Goal: Entertainment & Leisure: Browse casually

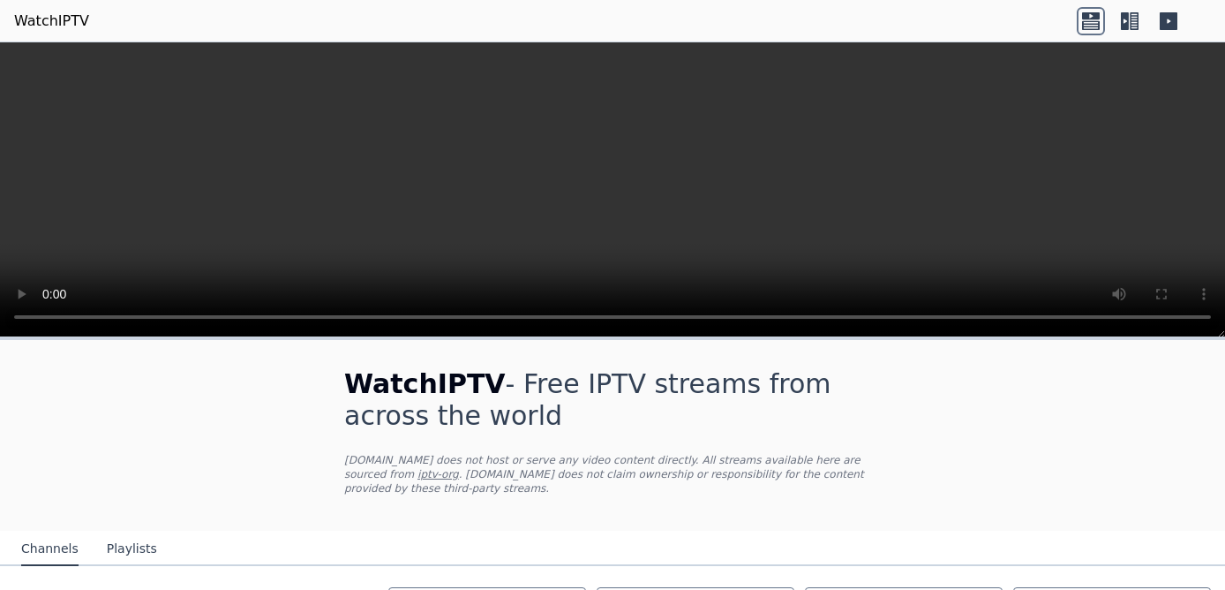
click at [1134, 19] on icon at bounding box center [1129, 21] width 28 height 28
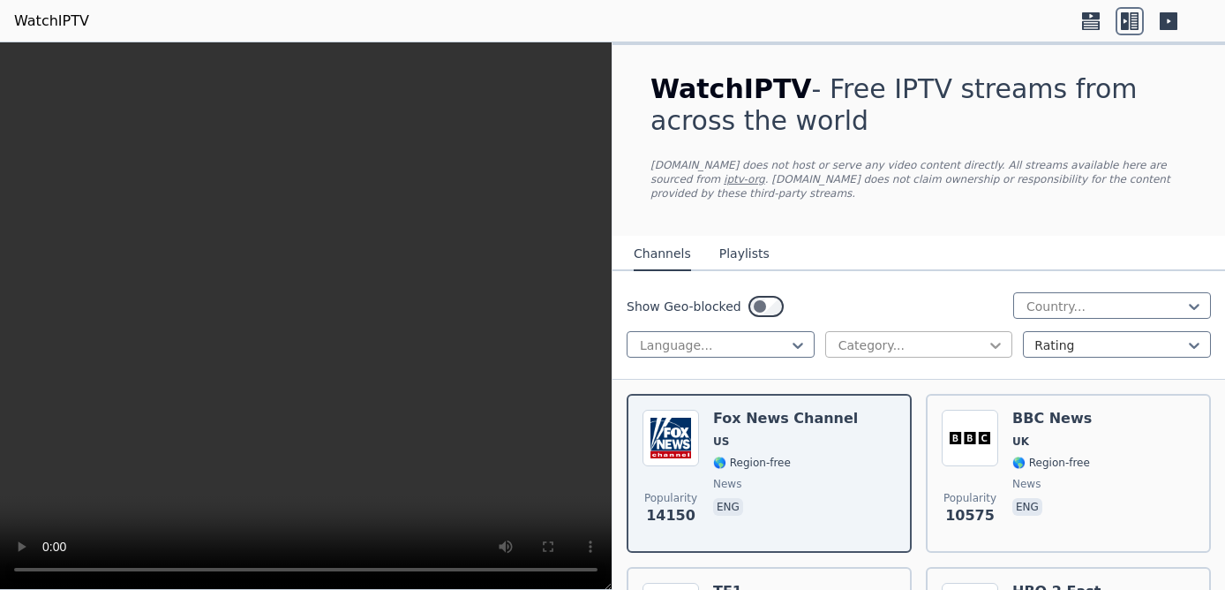
click at [994, 336] on icon at bounding box center [996, 345] width 18 height 18
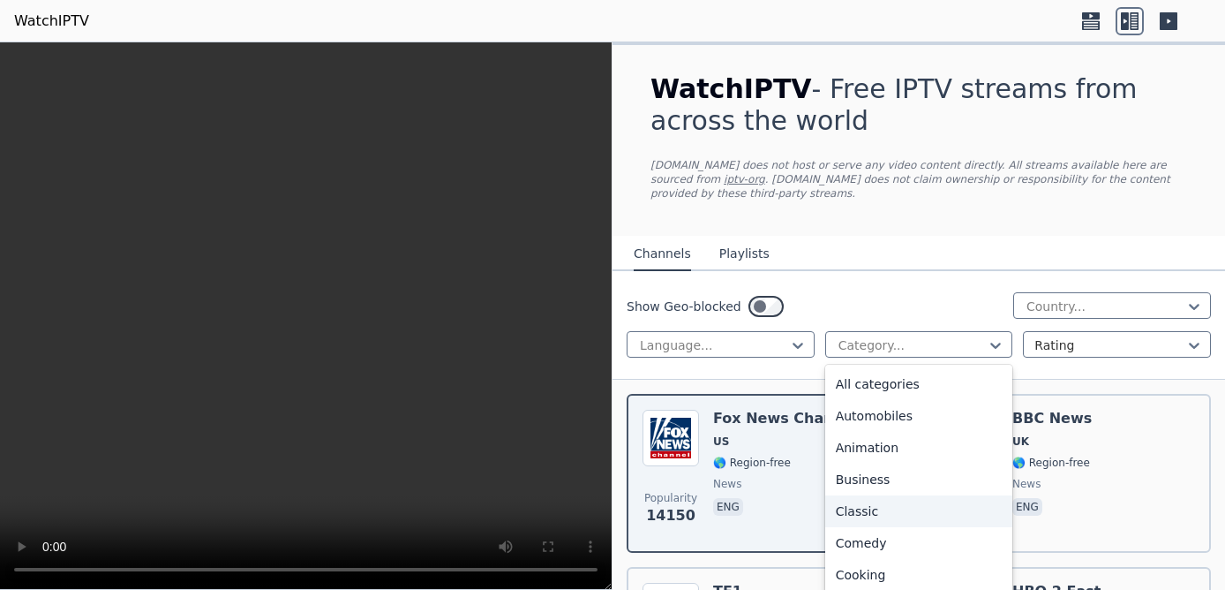
scroll to position [302, 0]
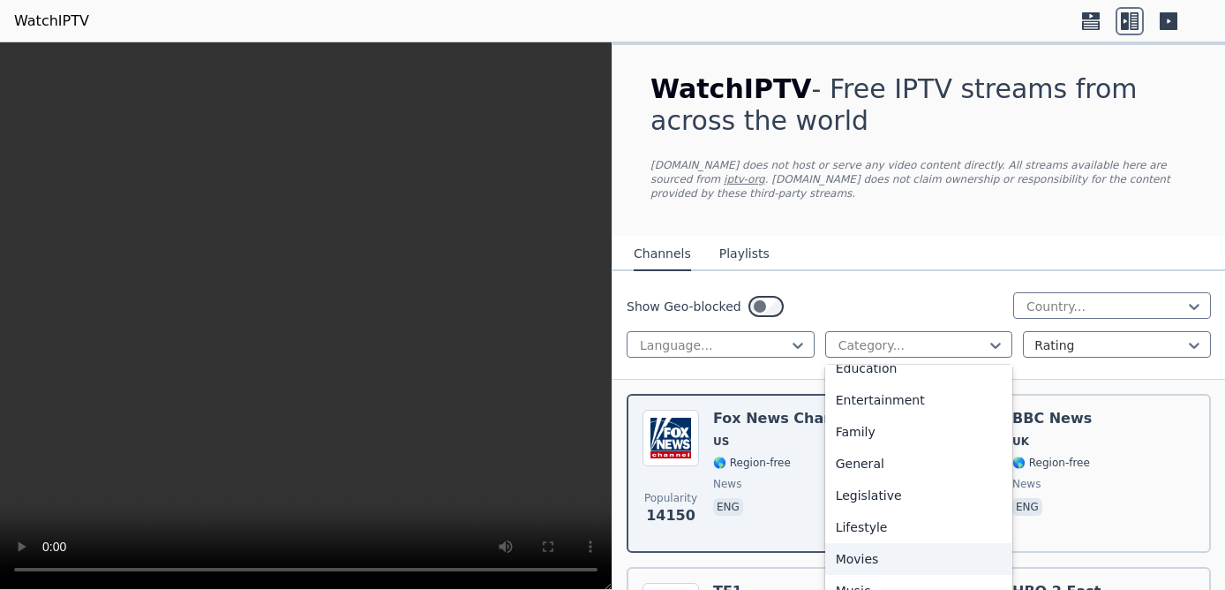
click at [865, 543] on div "Movies" at bounding box center [919, 559] width 188 height 32
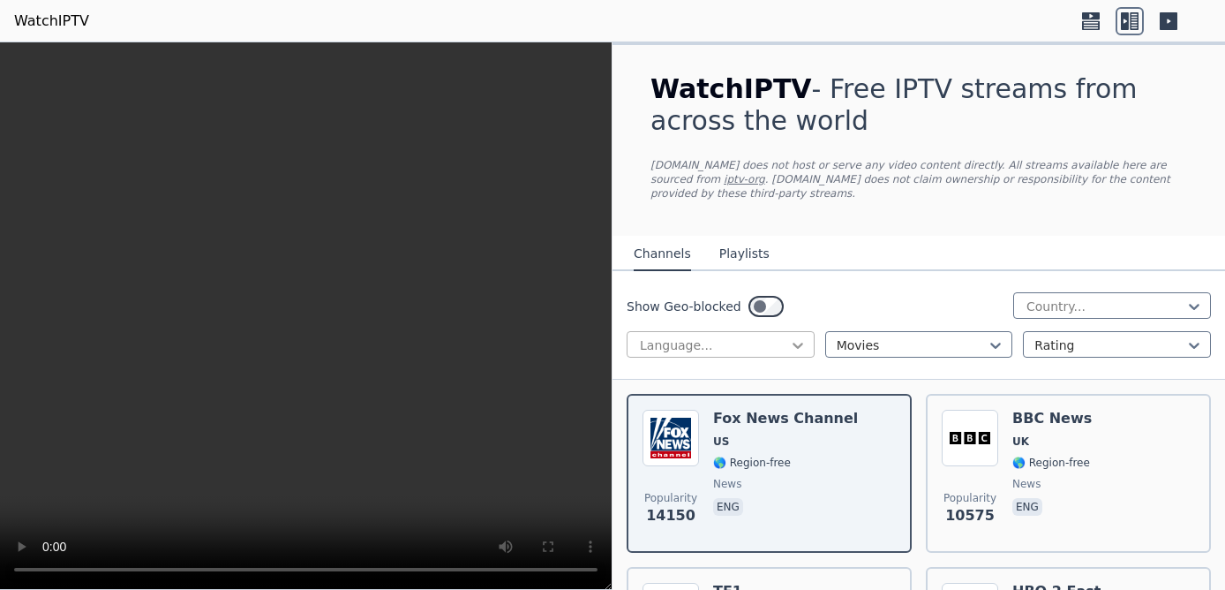
click at [794, 336] on icon at bounding box center [798, 345] width 18 height 18
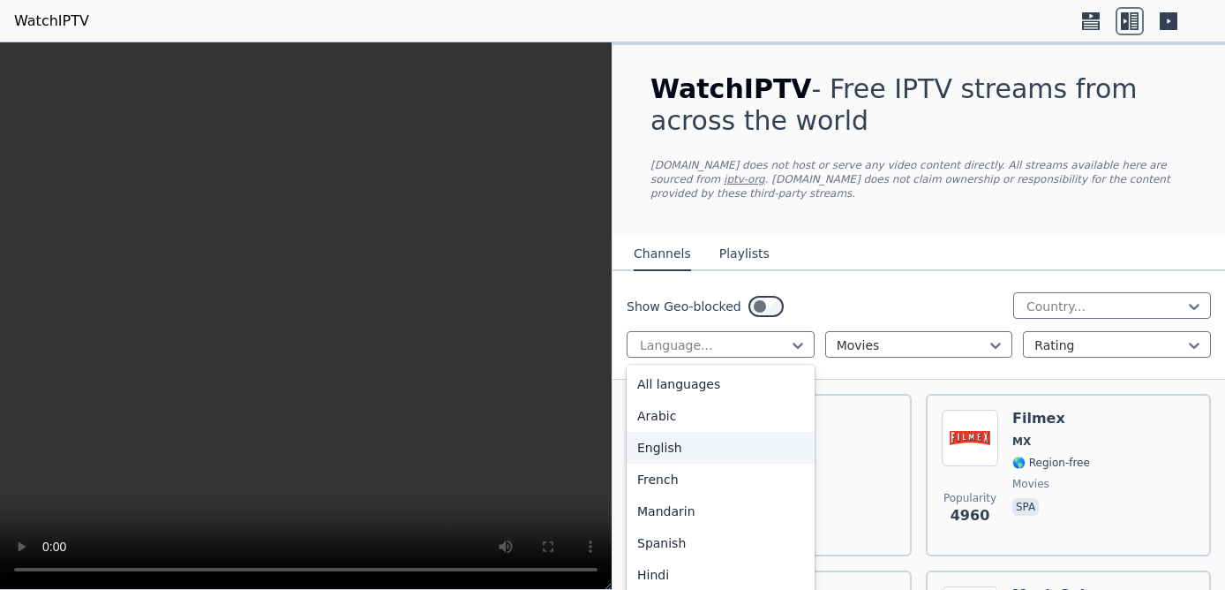
click at [679, 435] on div "English" at bounding box center [721, 448] width 188 height 32
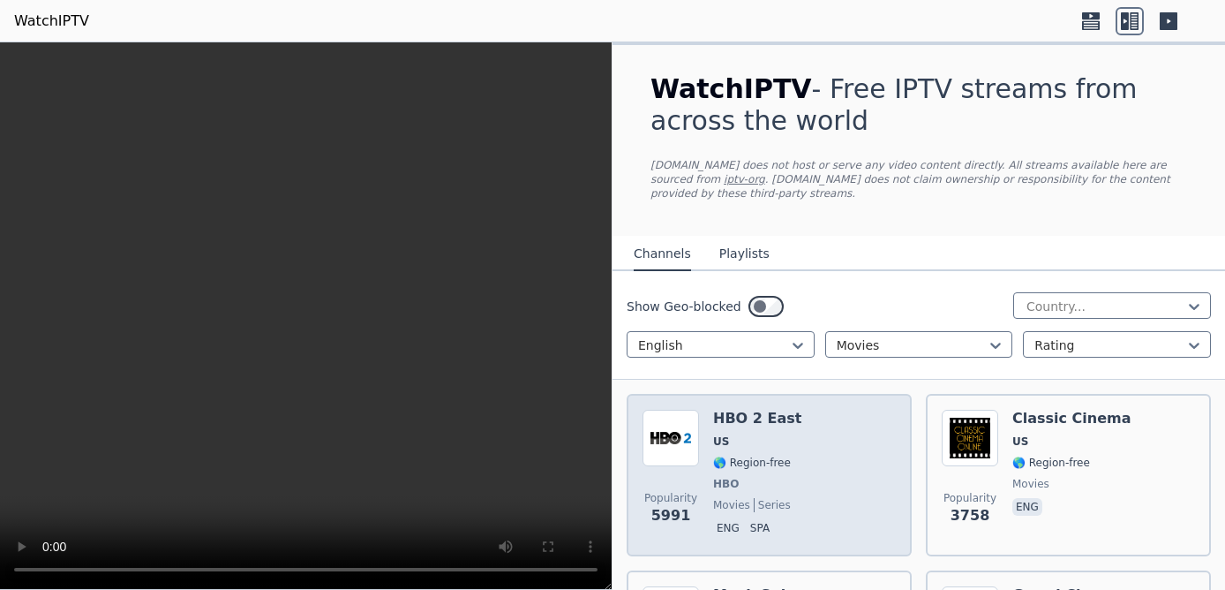
click at [821, 443] on div "Popularity 5991 HBO 2 East US 🌎 Region-free HBO movies series eng spa" at bounding box center [768, 474] width 253 height 131
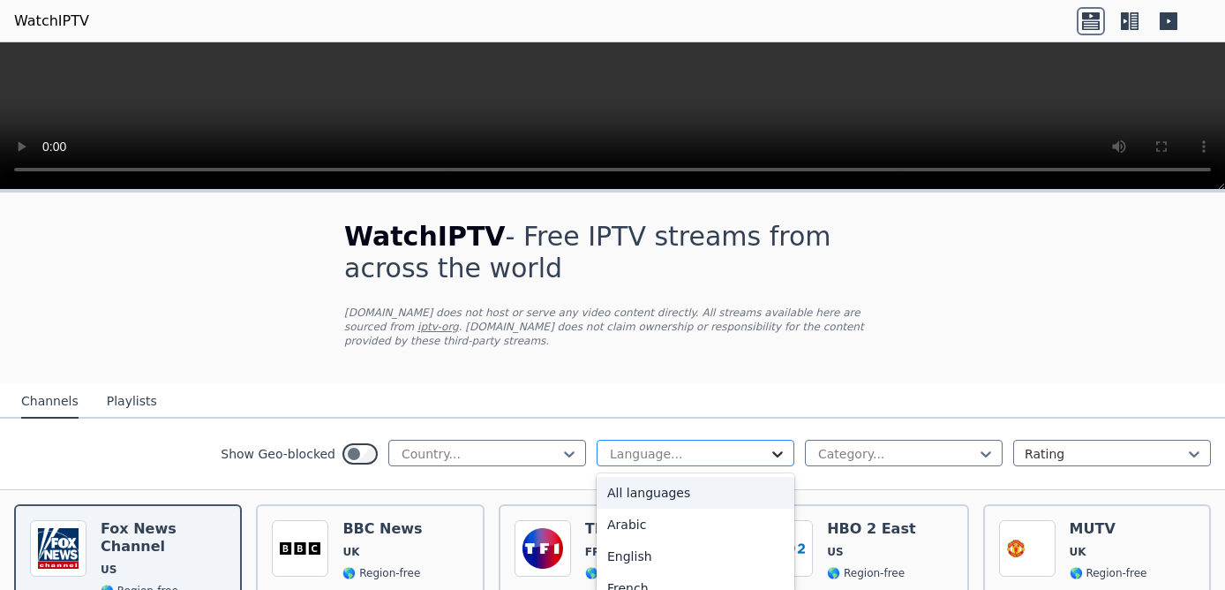
click at [776, 445] on icon at bounding box center [778, 454] width 18 height 18
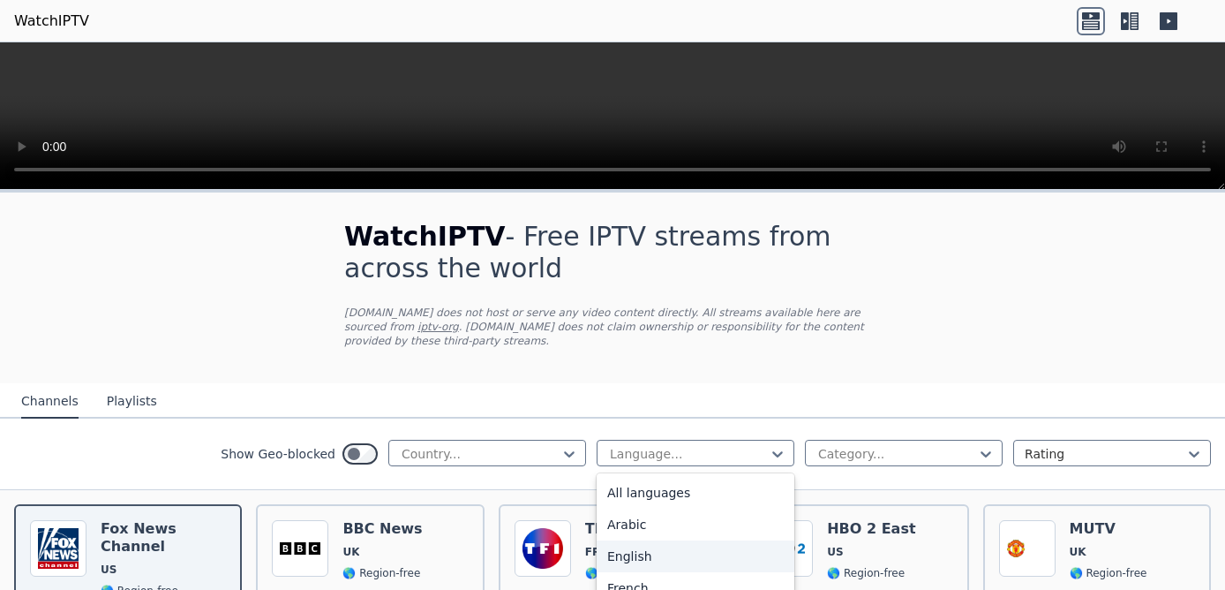
click at [651, 540] on div "English" at bounding box center [696, 556] width 198 height 32
click at [853, 445] on div at bounding box center [896, 454] width 161 height 18
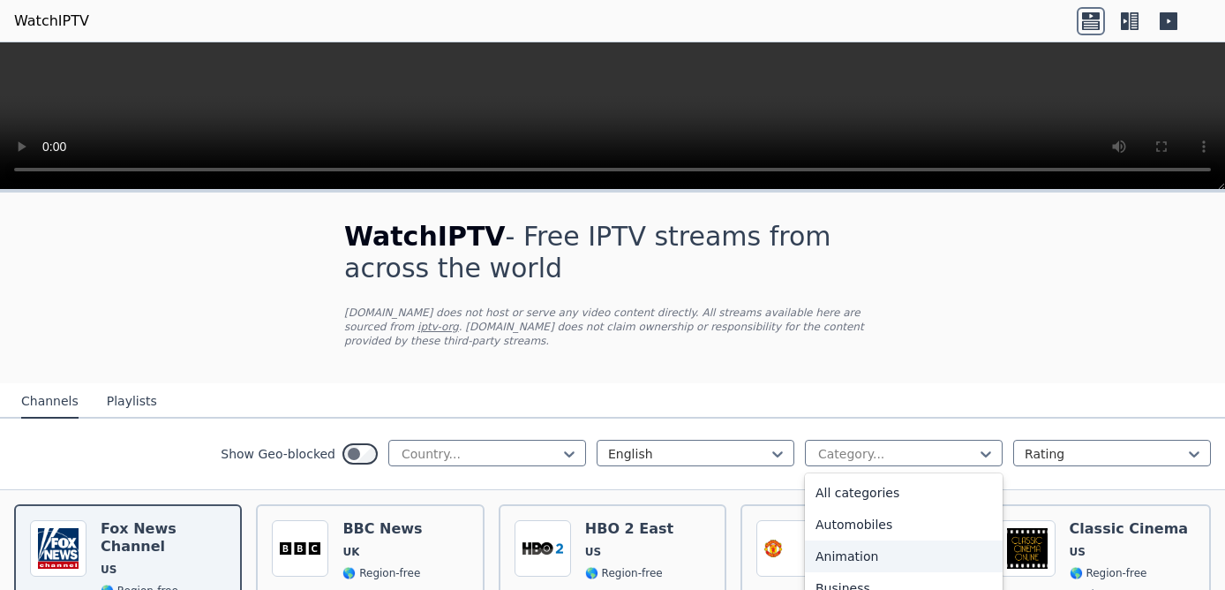
scroll to position [402, 0]
click at [847, 552] on div "Movies" at bounding box center [904, 567] width 198 height 32
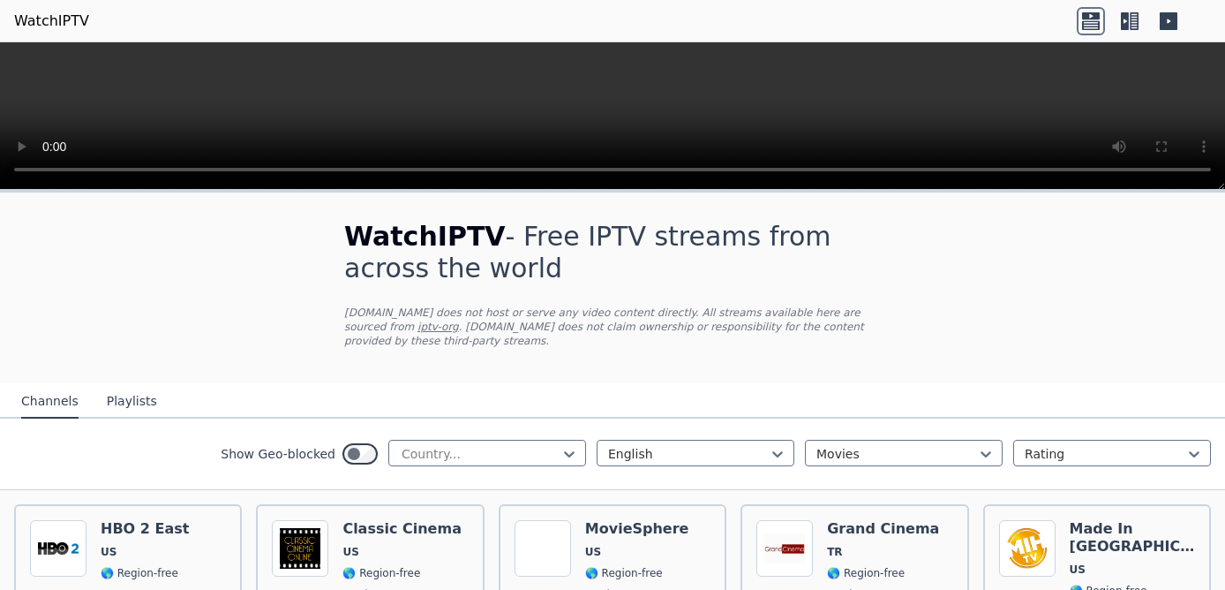
click at [1132, 19] on icon at bounding box center [1134, 21] width 9 height 18
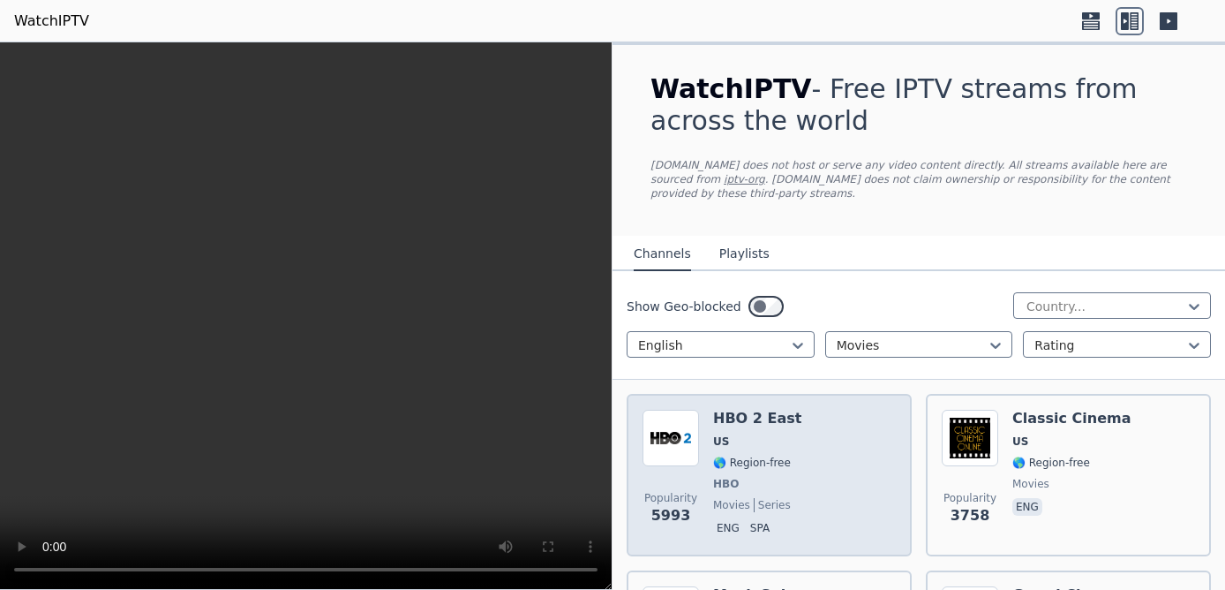
click at [702, 409] on div "Popularity 5993 HBO 2 East US 🌎 Region-free HBO movies series eng spa" at bounding box center [768, 474] width 253 height 131
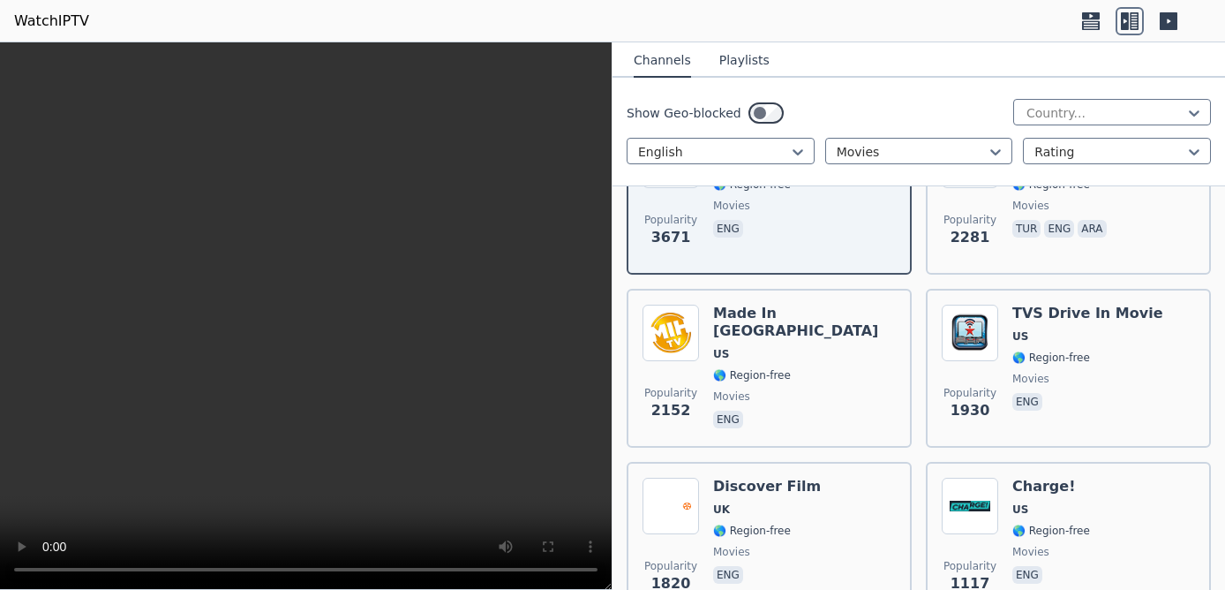
scroll to position [503, 0]
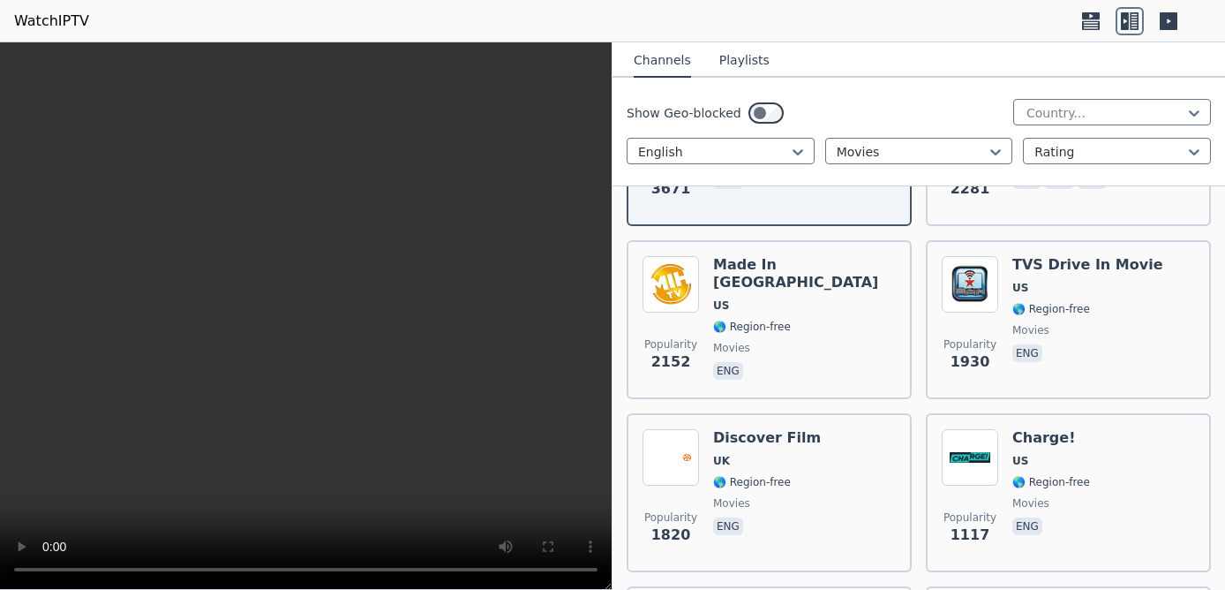
click at [873, 505] on div "Popularity 1820 Discover Film UK 🌎 Region-free movies eng" at bounding box center [768, 492] width 253 height 127
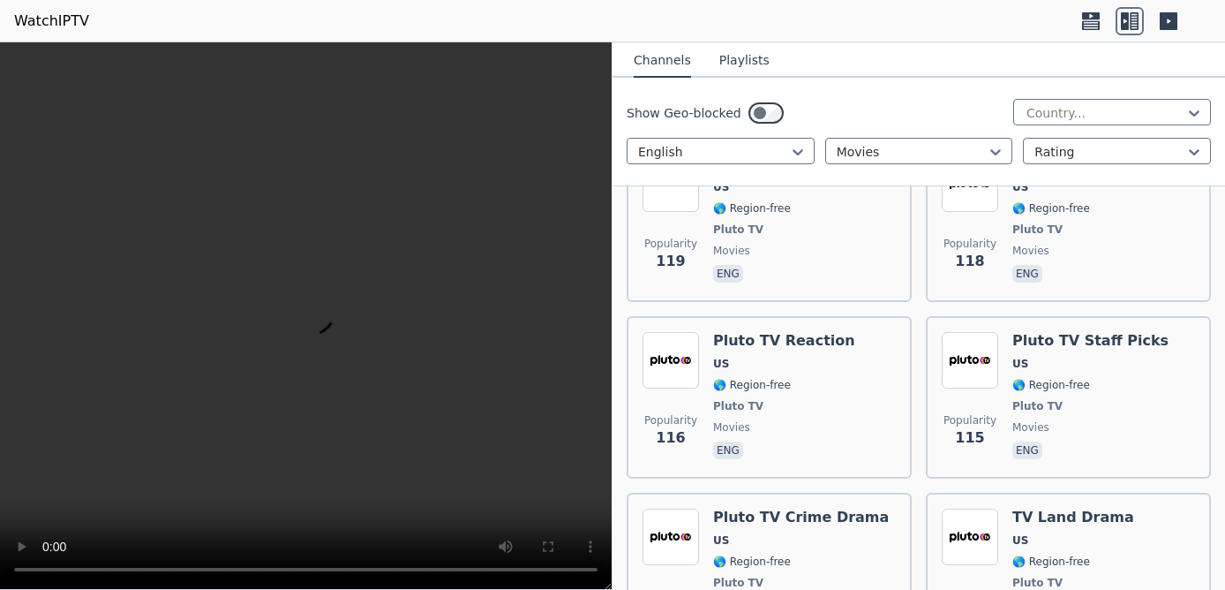
scroll to position [4460, 0]
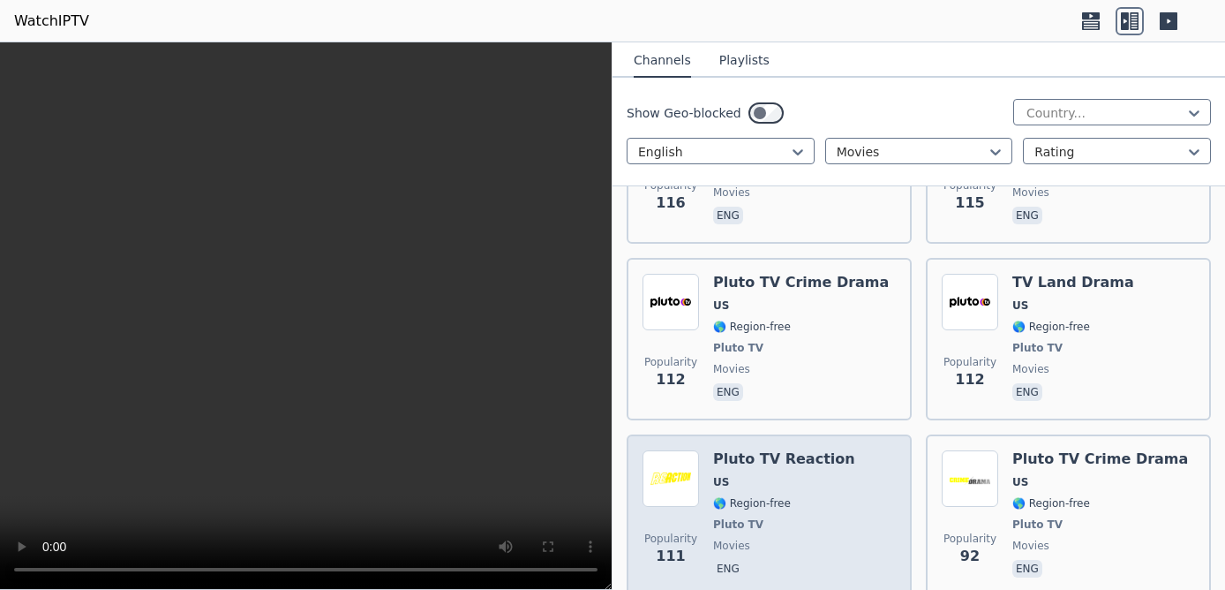
click at [822, 475] on span "US" at bounding box center [784, 482] width 142 height 14
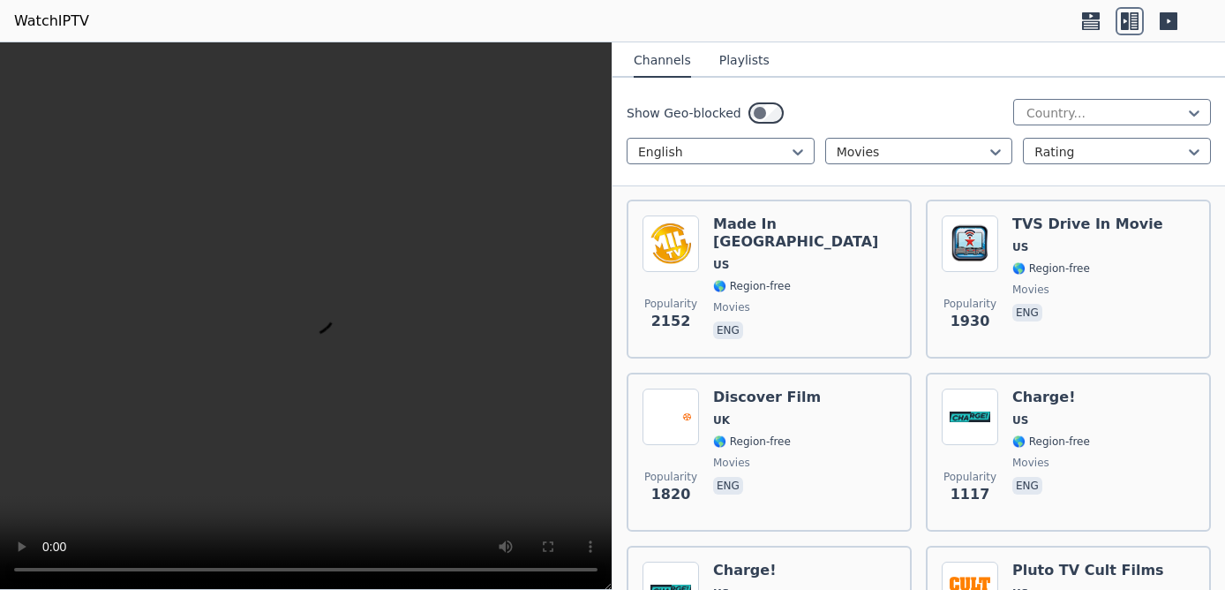
scroll to position [537, 0]
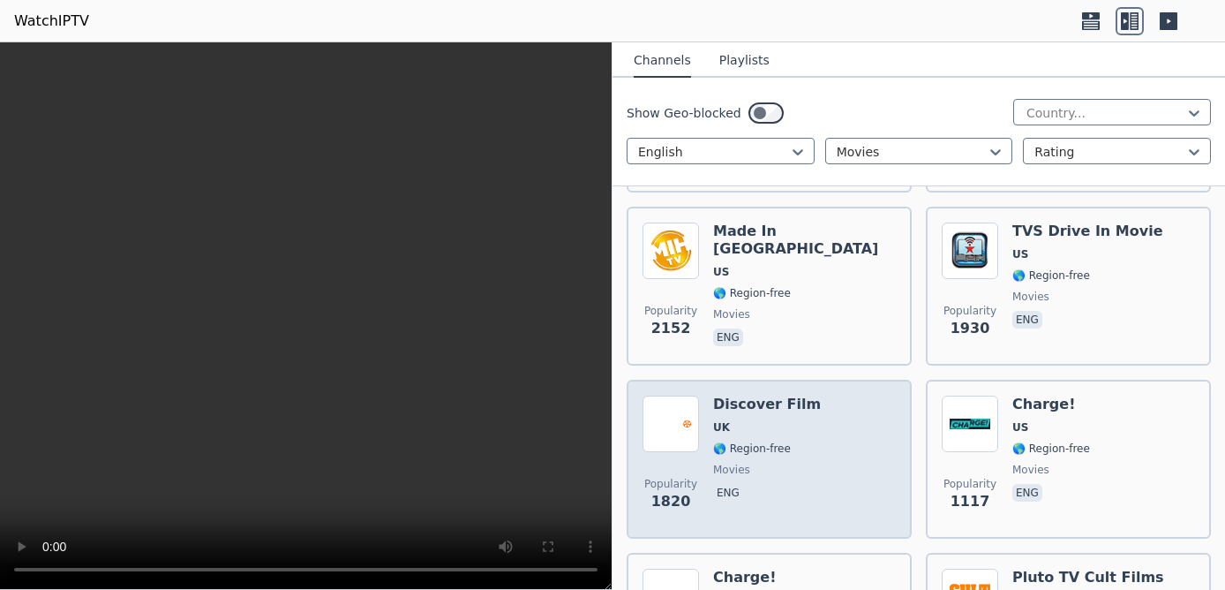
click at [826, 438] on div "Popularity 1820 Discover Film UK 🌎 Region-free movies eng" at bounding box center [768, 458] width 253 height 127
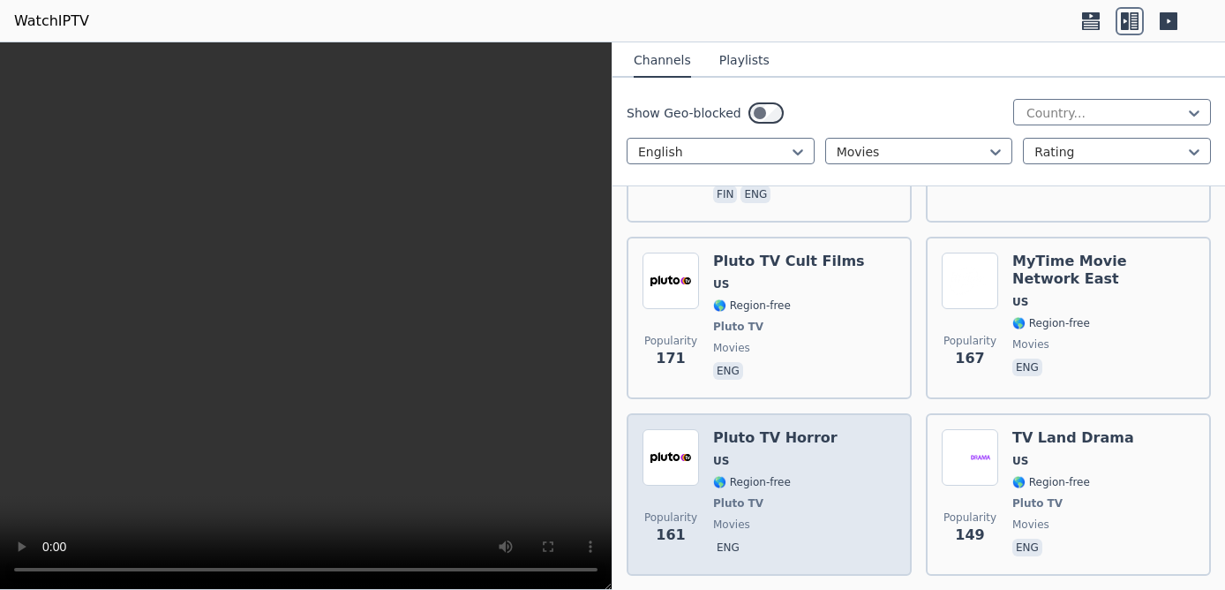
scroll to position [4460, 0]
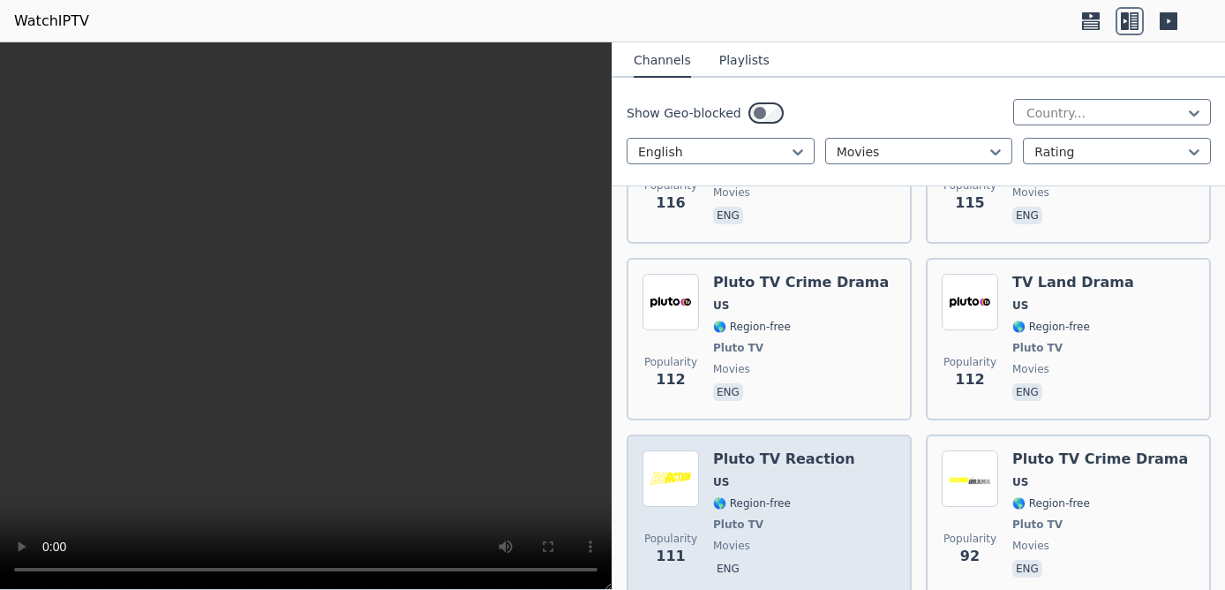
click at [806, 475] on span "US" at bounding box center [784, 482] width 142 height 14
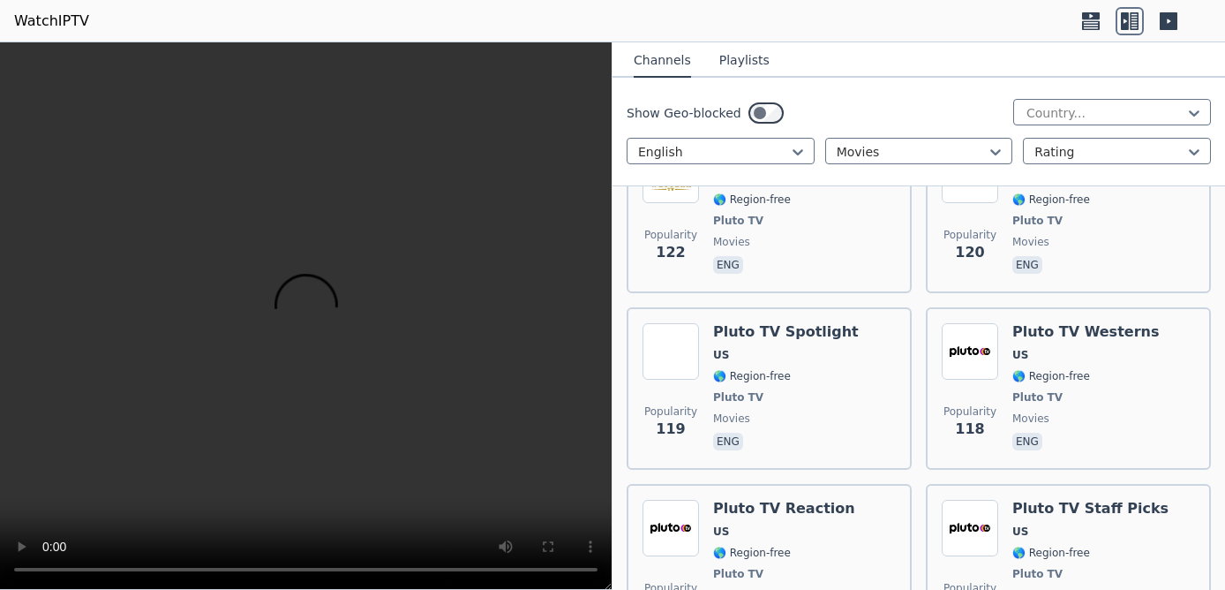
scroll to position [3857, 0]
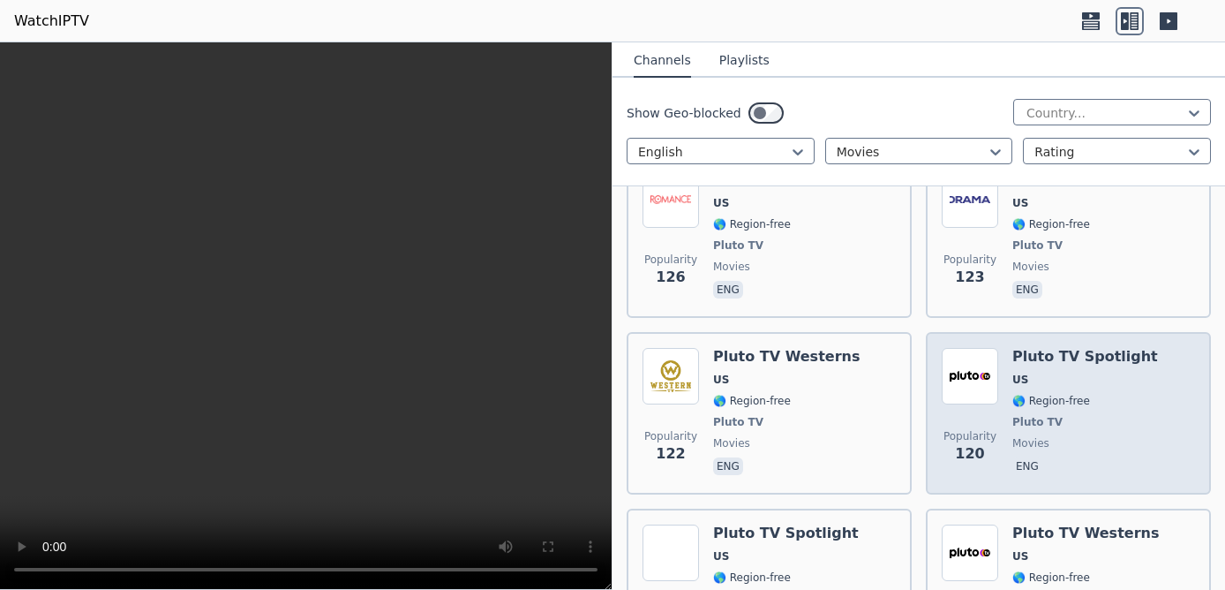
click at [1034, 415] on span "Pluto TV" at bounding box center [1037, 422] width 50 height 14
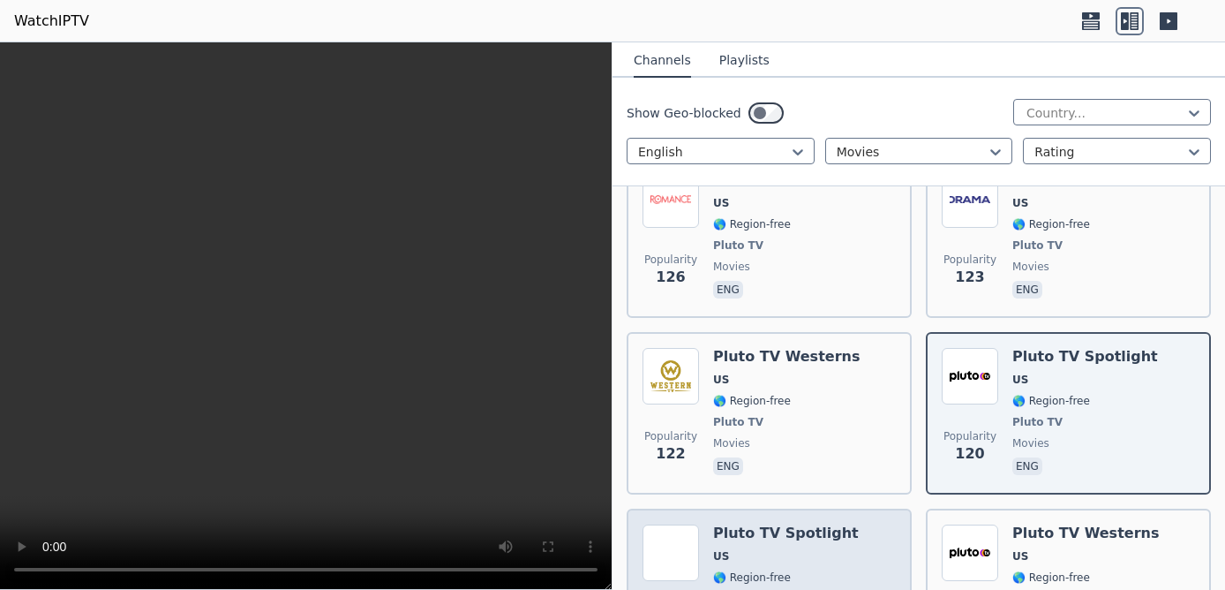
click at [812, 589] on span "Pluto TV" at bounding box center [786, 598] width 146 height 14
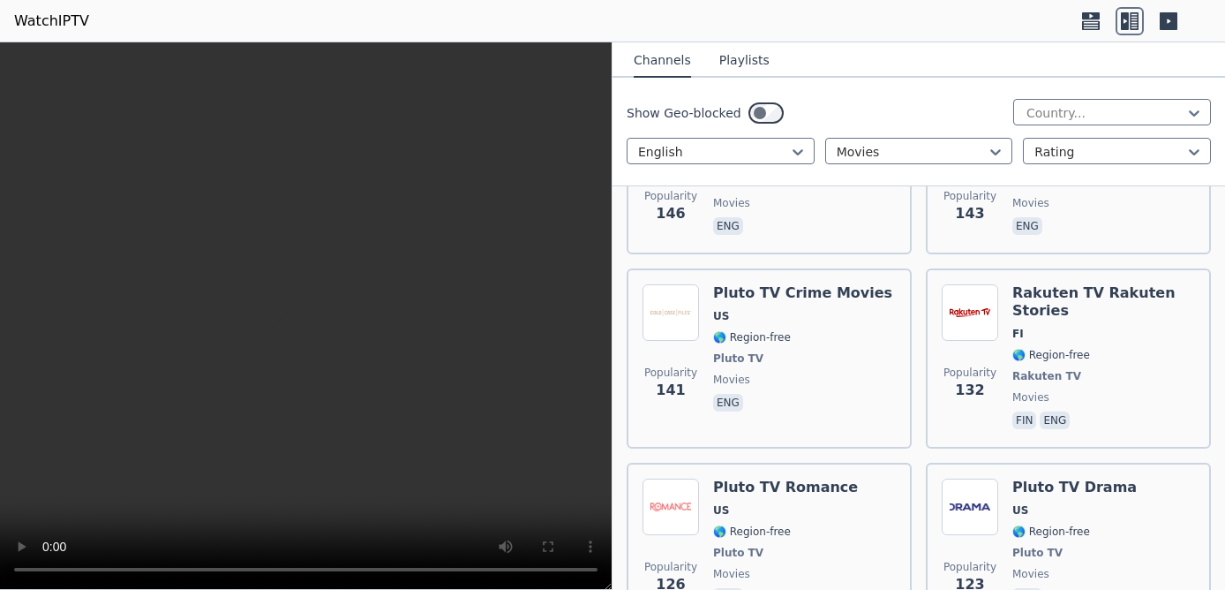
scroll to position [3454, 0]
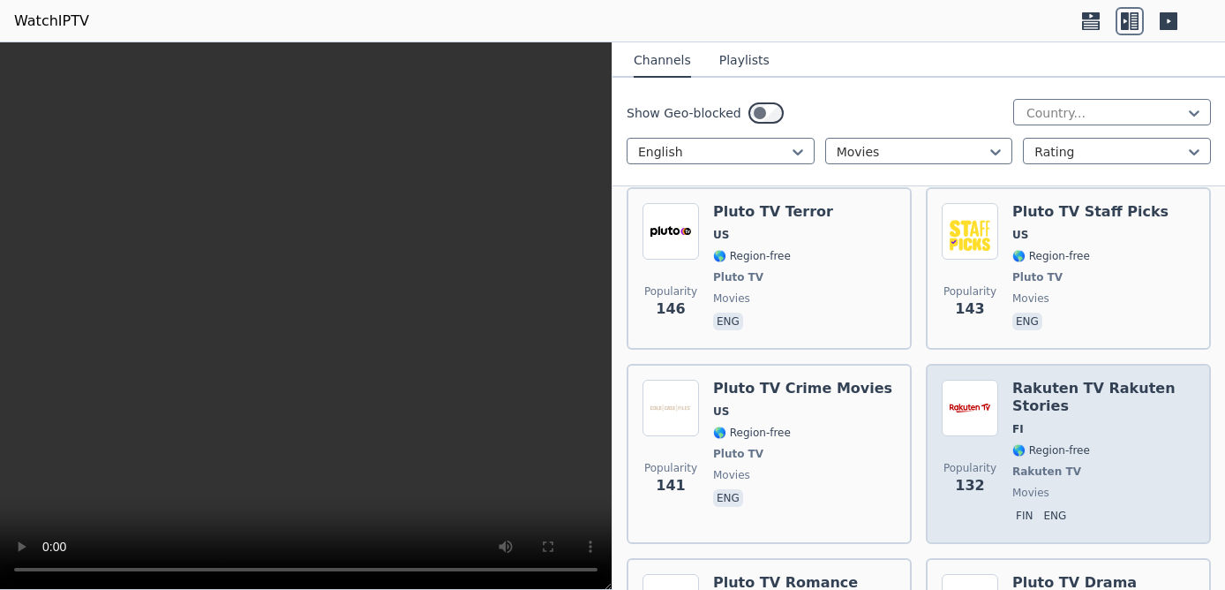
click at [1075, 379] on div "Rakuten TV Rakuten Stories FI 🌎 Region-free Rakuten TV movies fin eng" at bounding box center [1103, 453] width 183 height 148
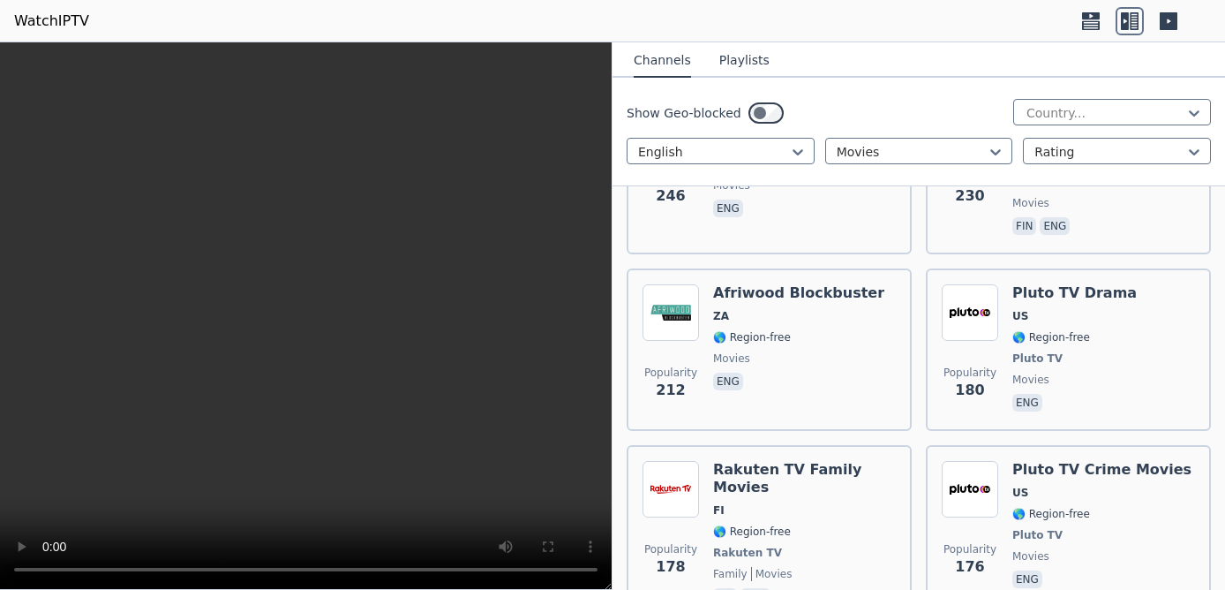
scroll to position [2549, 0]
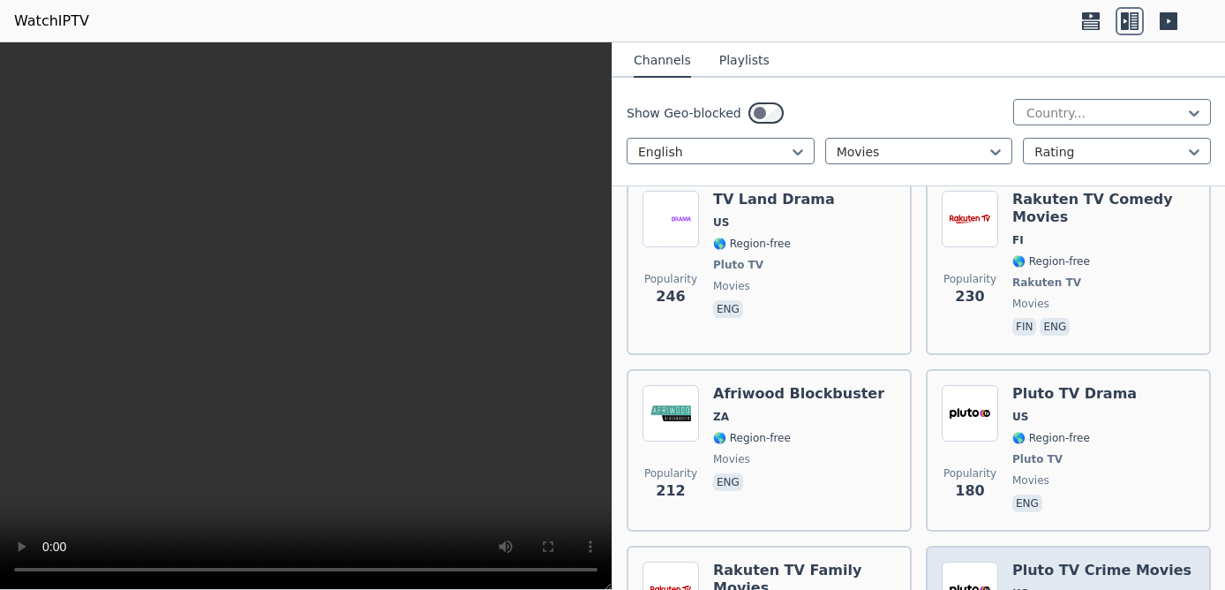
click at [1057, 561] on h6 "Pluto TV Crime Movies" at bounding box center [1101, 570] width 179 height 18
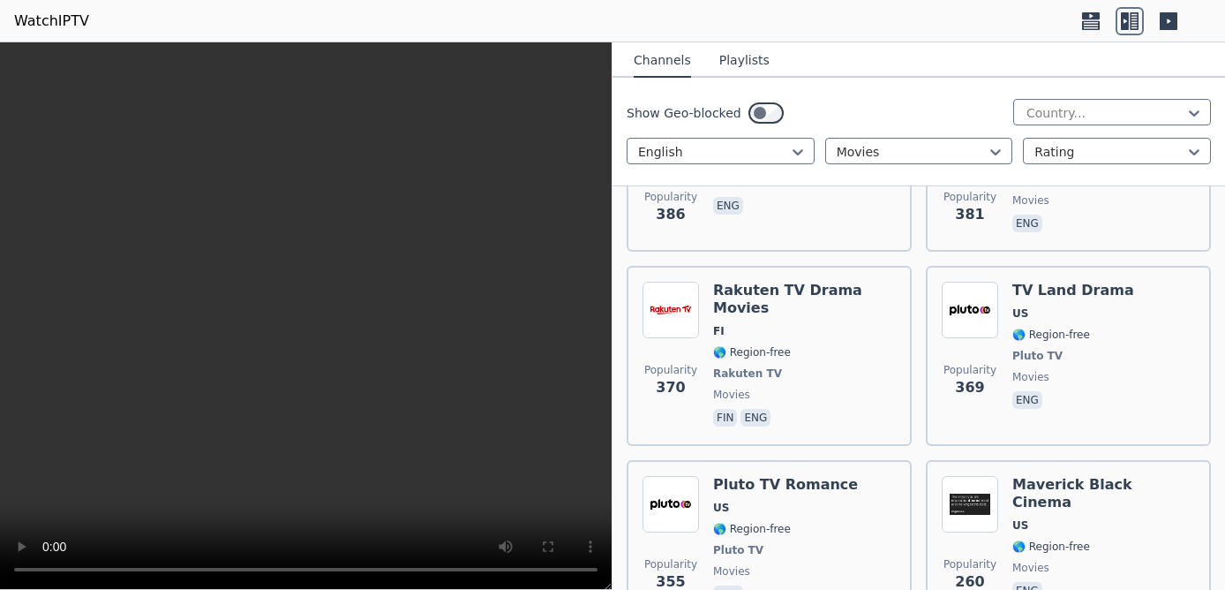
scroll to position [1844, 0]
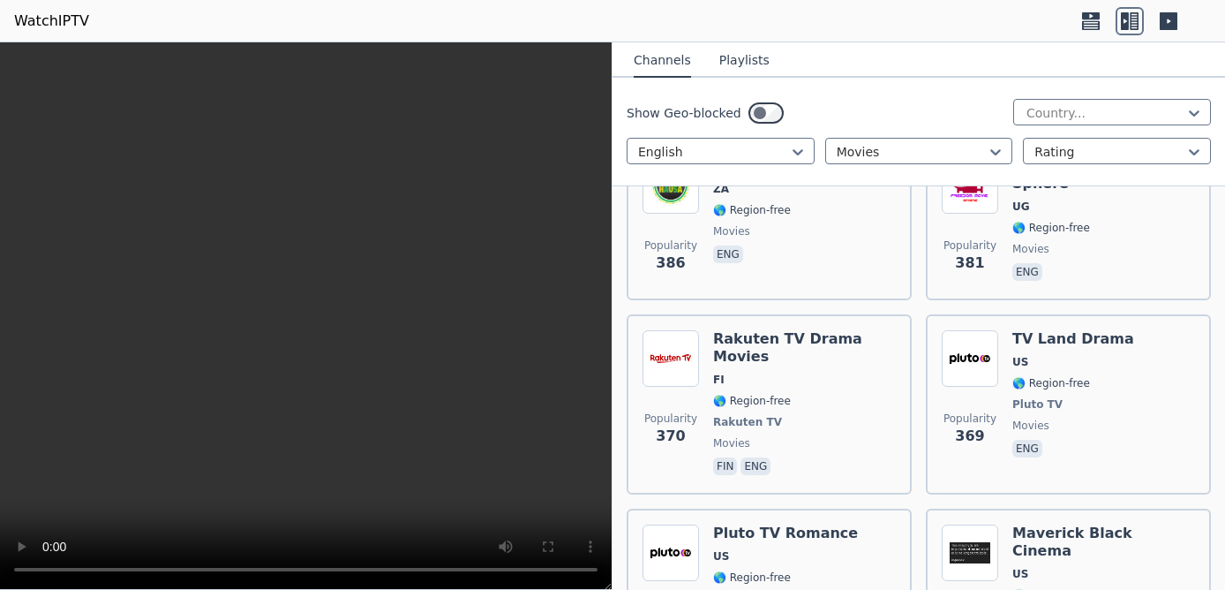
click at [800, 570] on span "🌎 Region-free" at bounding box center [785, 577] width 145 height 14
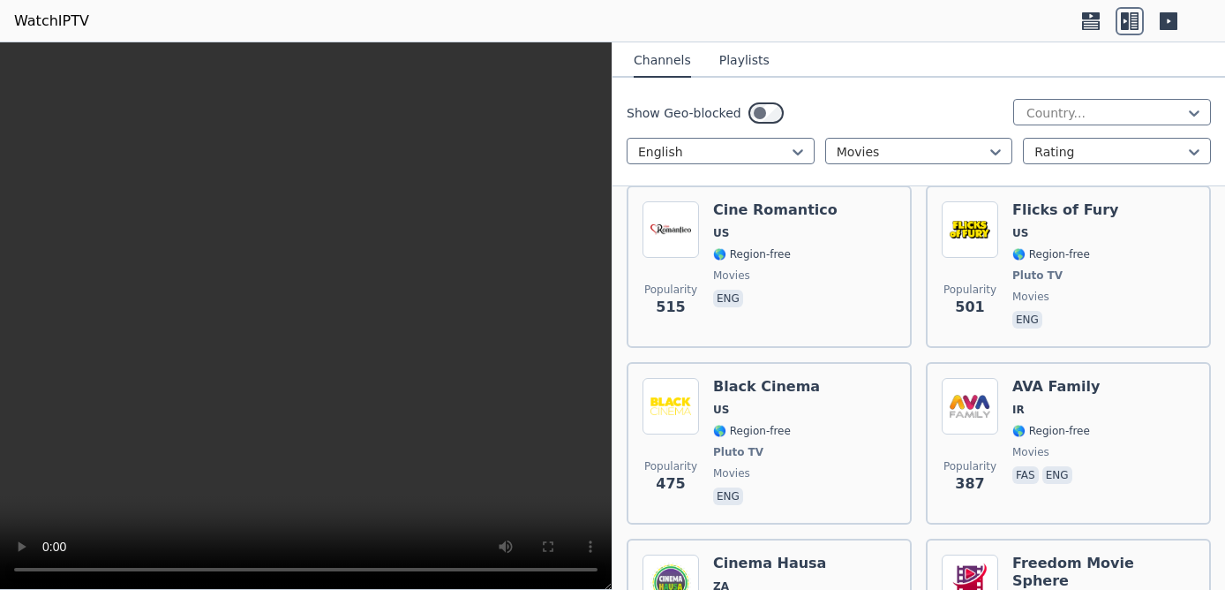
scroll to position [1442, 0]
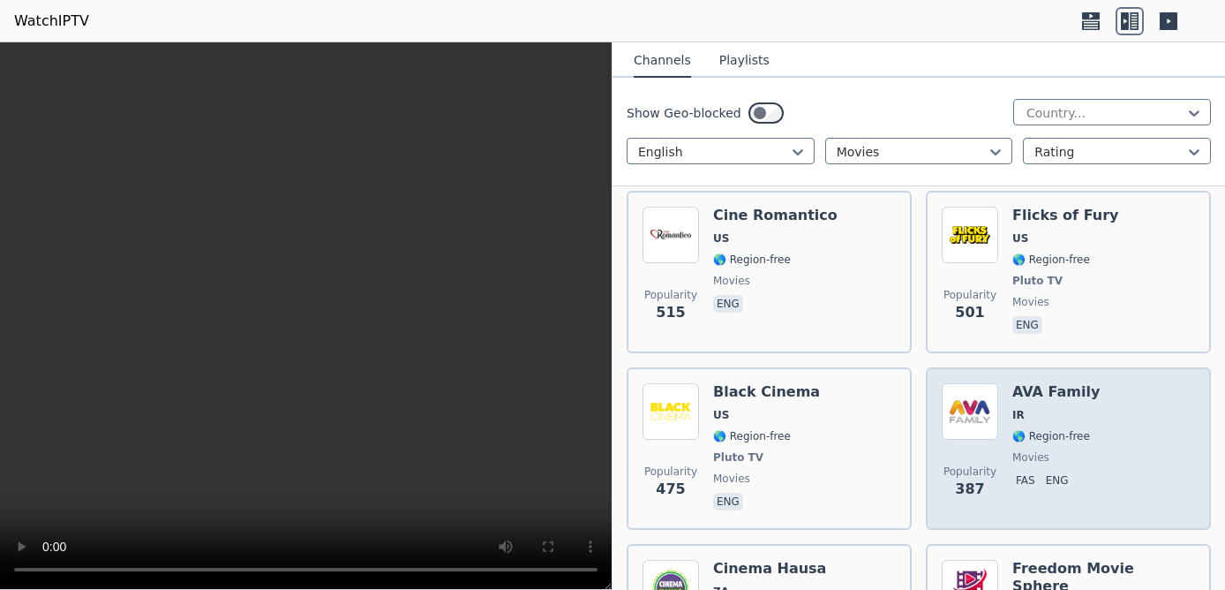
click at [1048, 394] on div "AVA Family IR 🌎 Region-free movies fas eng" at bounding box center [1055, 448] width 87 height 131
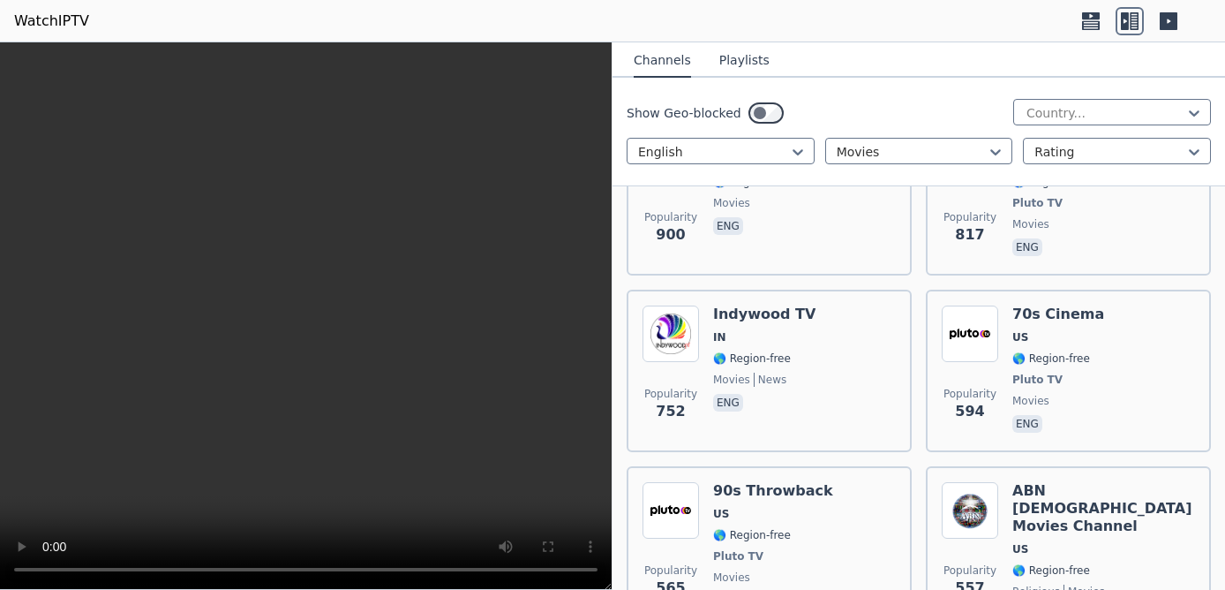
scroll to position [939, 0]
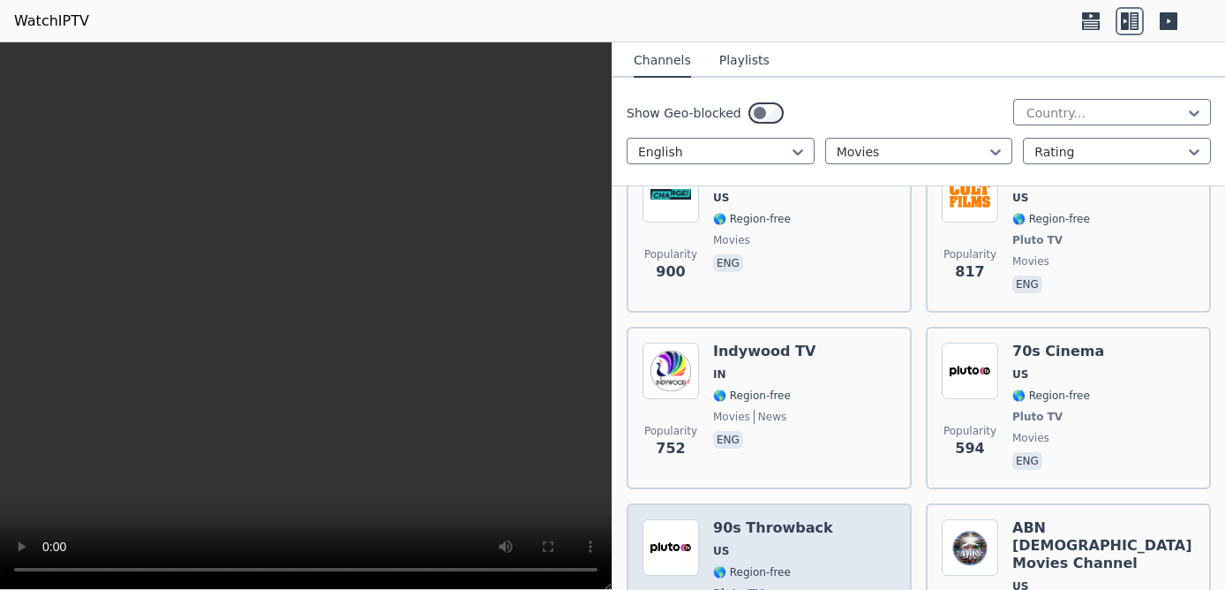
click at [779, 544] on span "US" at bounding box center [773, 551] width 120 height 14
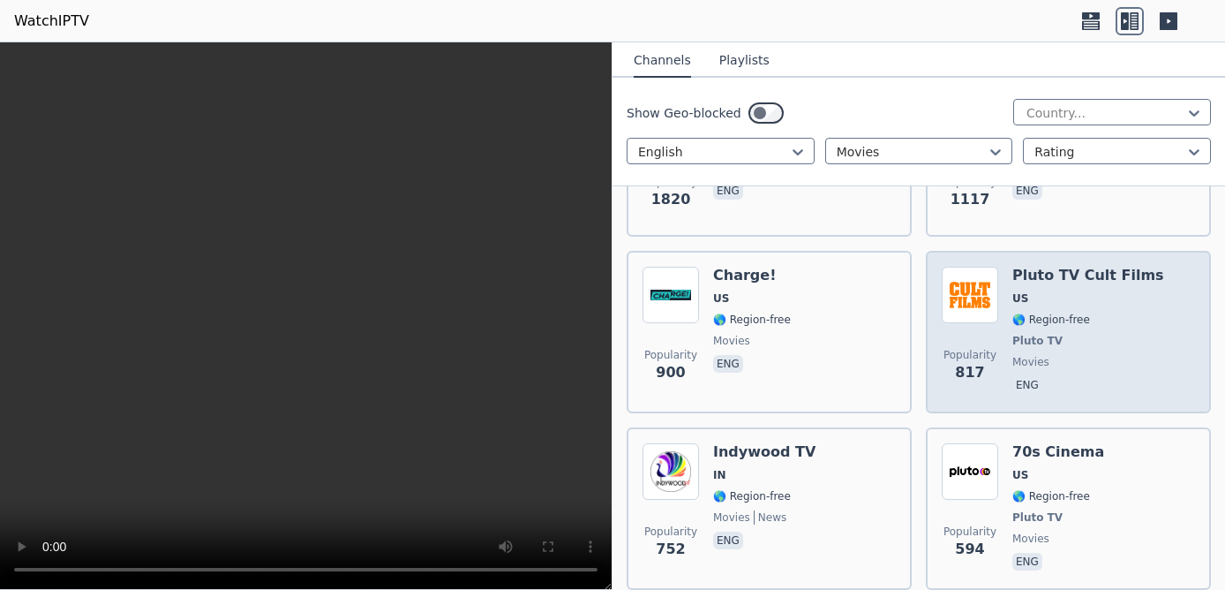
click at [1097, 312] on span "🌎 Region-free" at bounding box center [1088, 319] width 152 height 14
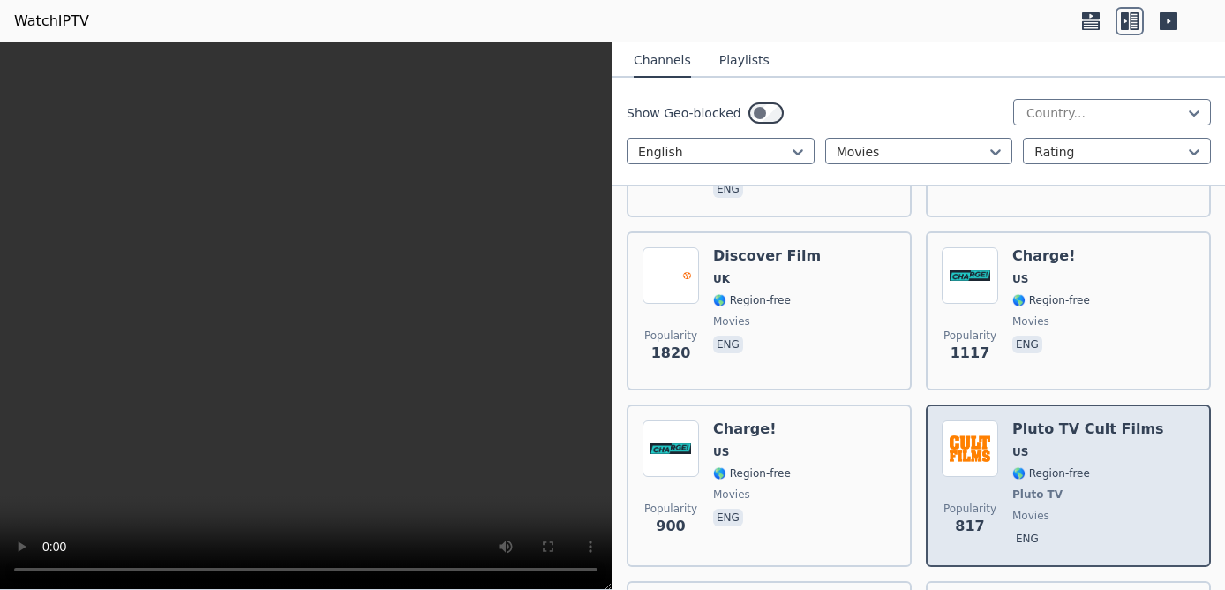
scroll to position [537, 0]
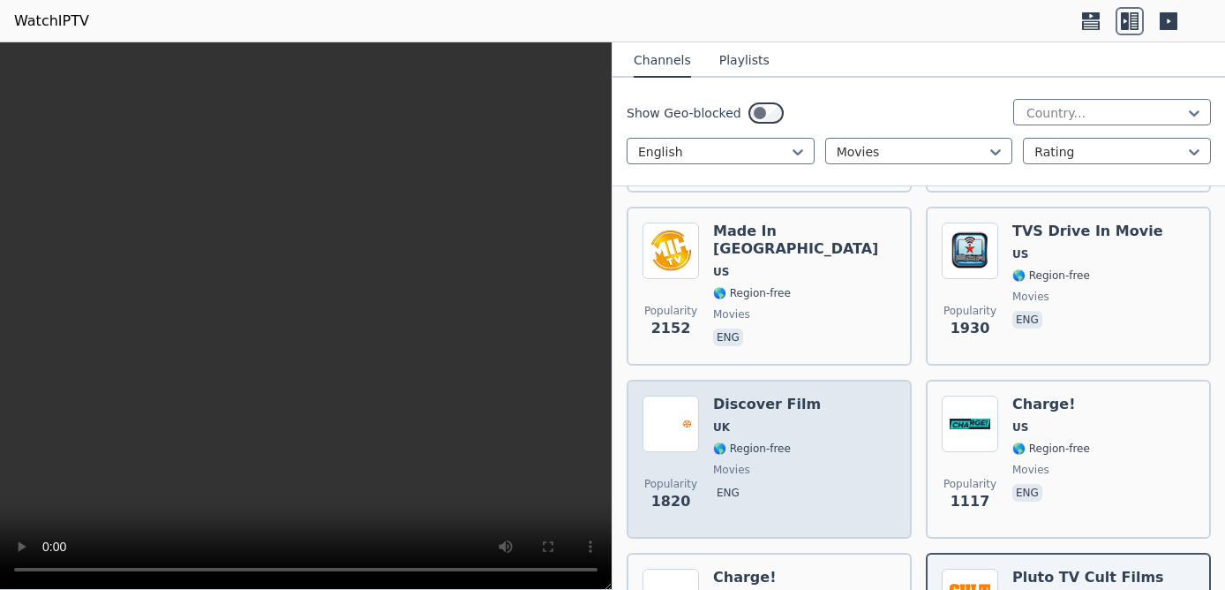
click at [759, 441] on span "🌎 Region-free" at bounding box center [752, 448] width 78 height 14
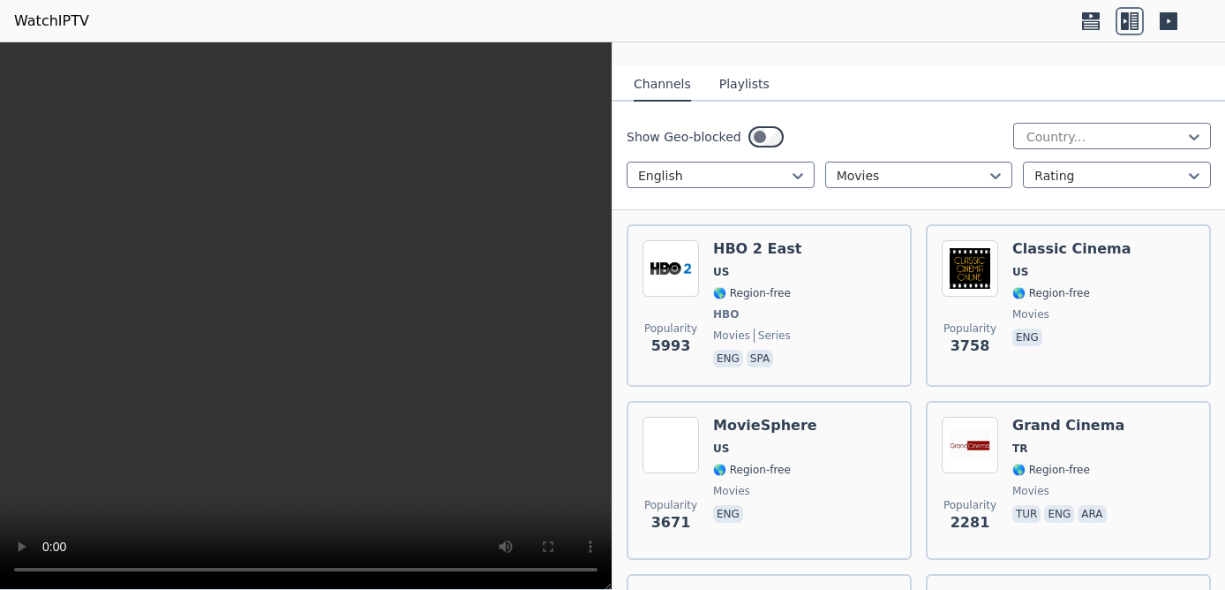
scroll to position [134, 0]
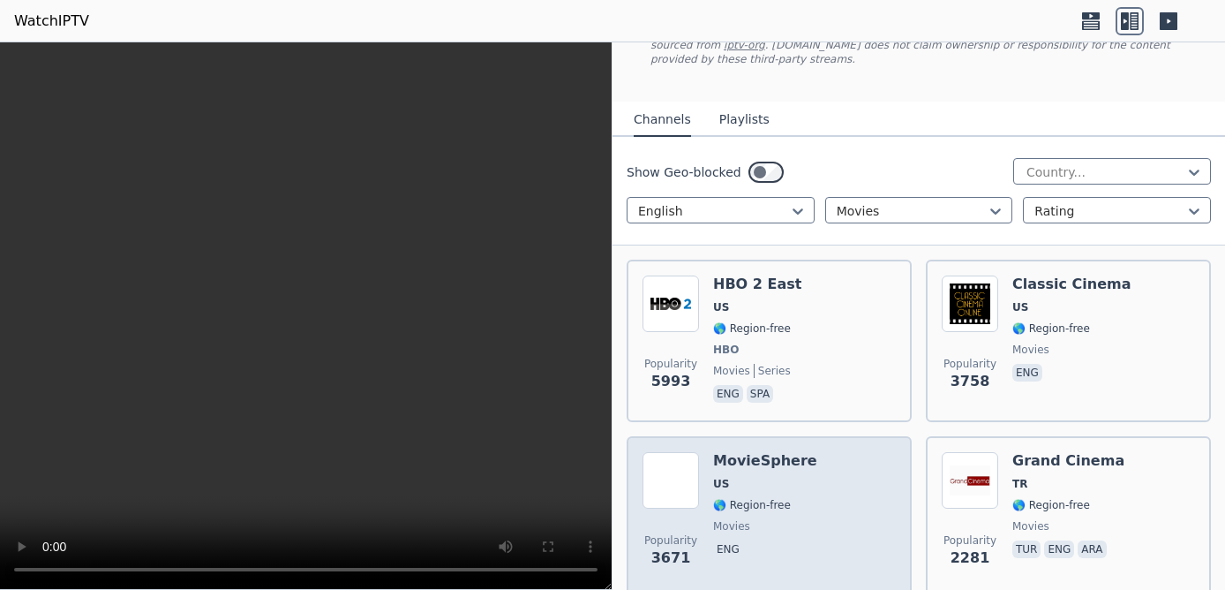
click at [848, 499] on div "Popularity 3671 MovieSphere US 🌎 Region-free movies eng" at bounding box center [768, 515] width 253 height 127
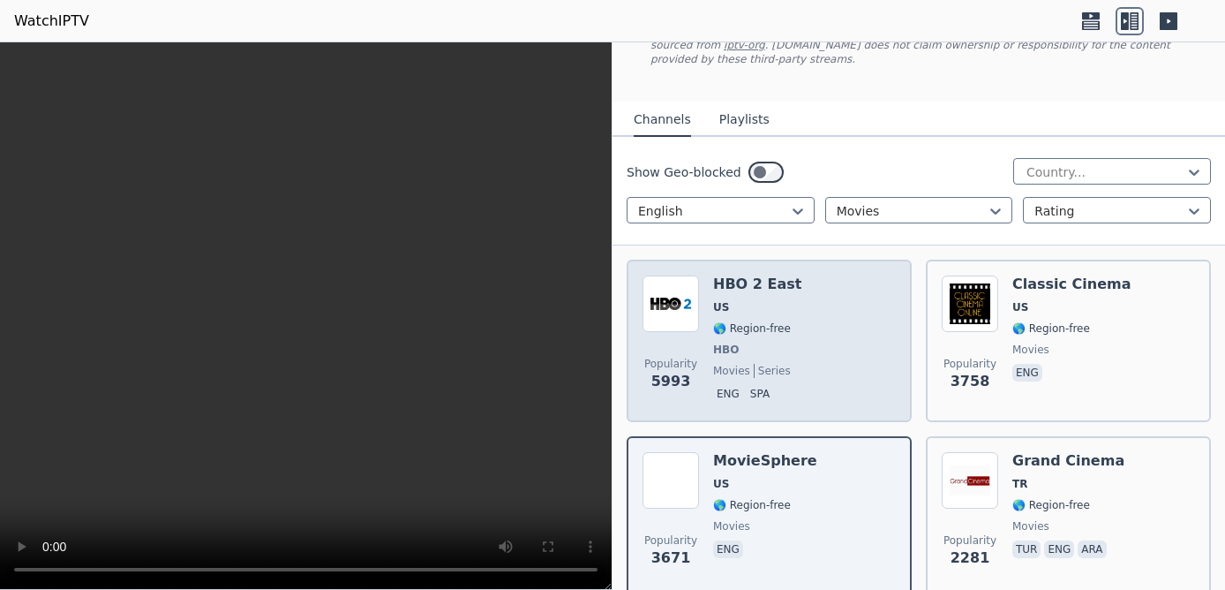
click at [803, 323] on div "Popularity 5993 HBO 2 East US 🌎 Region-free HBO movies series eng spa" at bounding box center [768, 340] width 253 height 131
